Goal: Check status: Check status

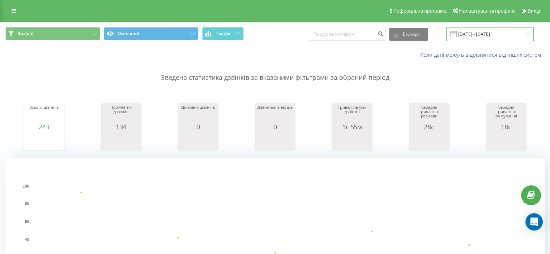
click at [482, 34] on input "[DATE] - [DATE]" at bounding box center [489, 34] width 87 height 14
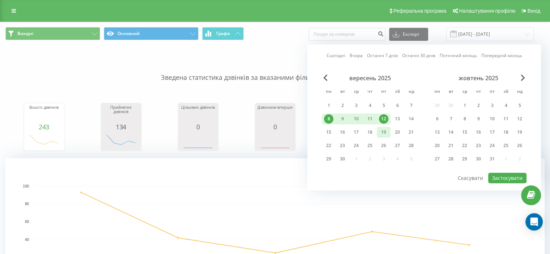
click at [387, 134] on div "19" at bounding box center [383, 132] width 9 height 9
click at [509, 173] on button "Застосувати" at bounding box center [507, 178] width 38 height 10
type input "[DATE] - [DATE]"
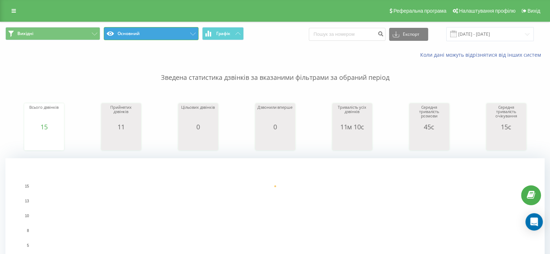
click at [193, 34] on icon at bounding box center [192, 34] width 5 height 3
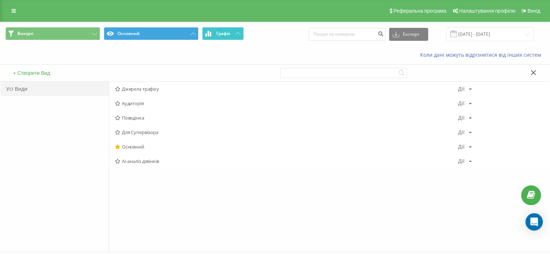
click at [230, 31] on span "Графік" at bounding box center [223, 33] width 14 height 5
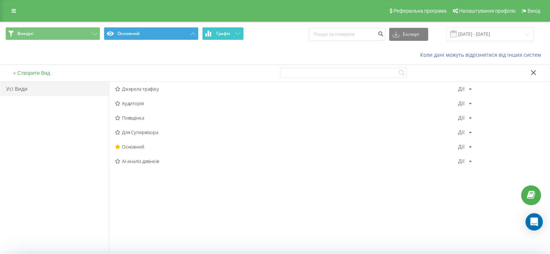
click at [230, 31] on span "Графік" at bounding box center [223, 33] width 14 height 5
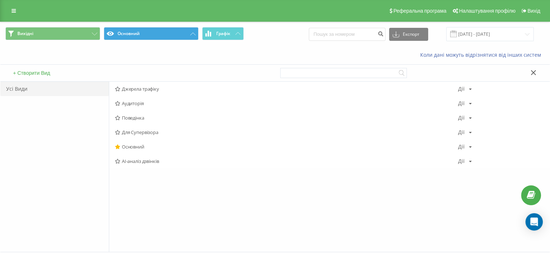
click at [533, 72] on icon at bounding box center [533, 72] width 5 height 5
